Goal: Information Seeking & Learning: Learn about a topic

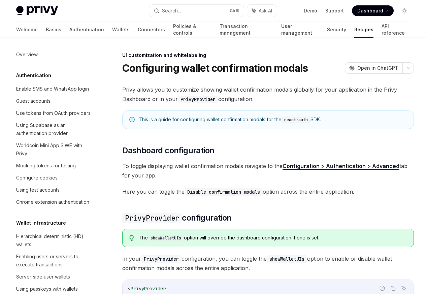
scroll to position [295, 0]
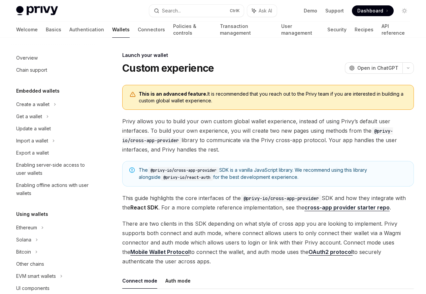
scroll to position [309, 0]
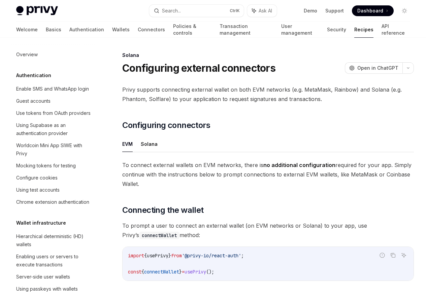
scroll to position [1079, 0]
